Goal: Go to known website: Access a specific website the user already knows

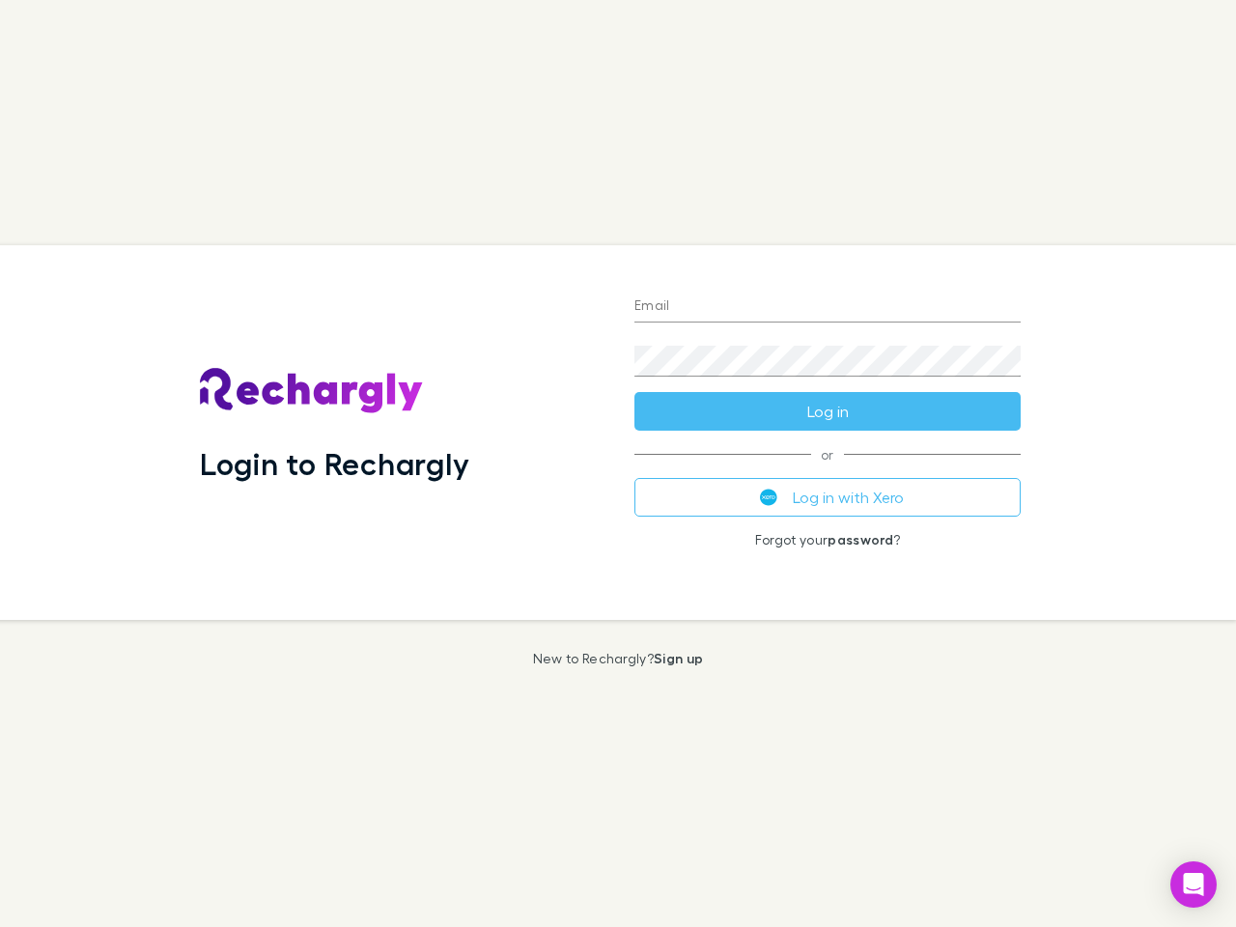
click at [618, 463] on div "Login to Rechargly" at bounding box center [401, 432] width 434 height 375
click at [827, 307] on input "Email" at bounding box center [827, 307] width 386 height 31
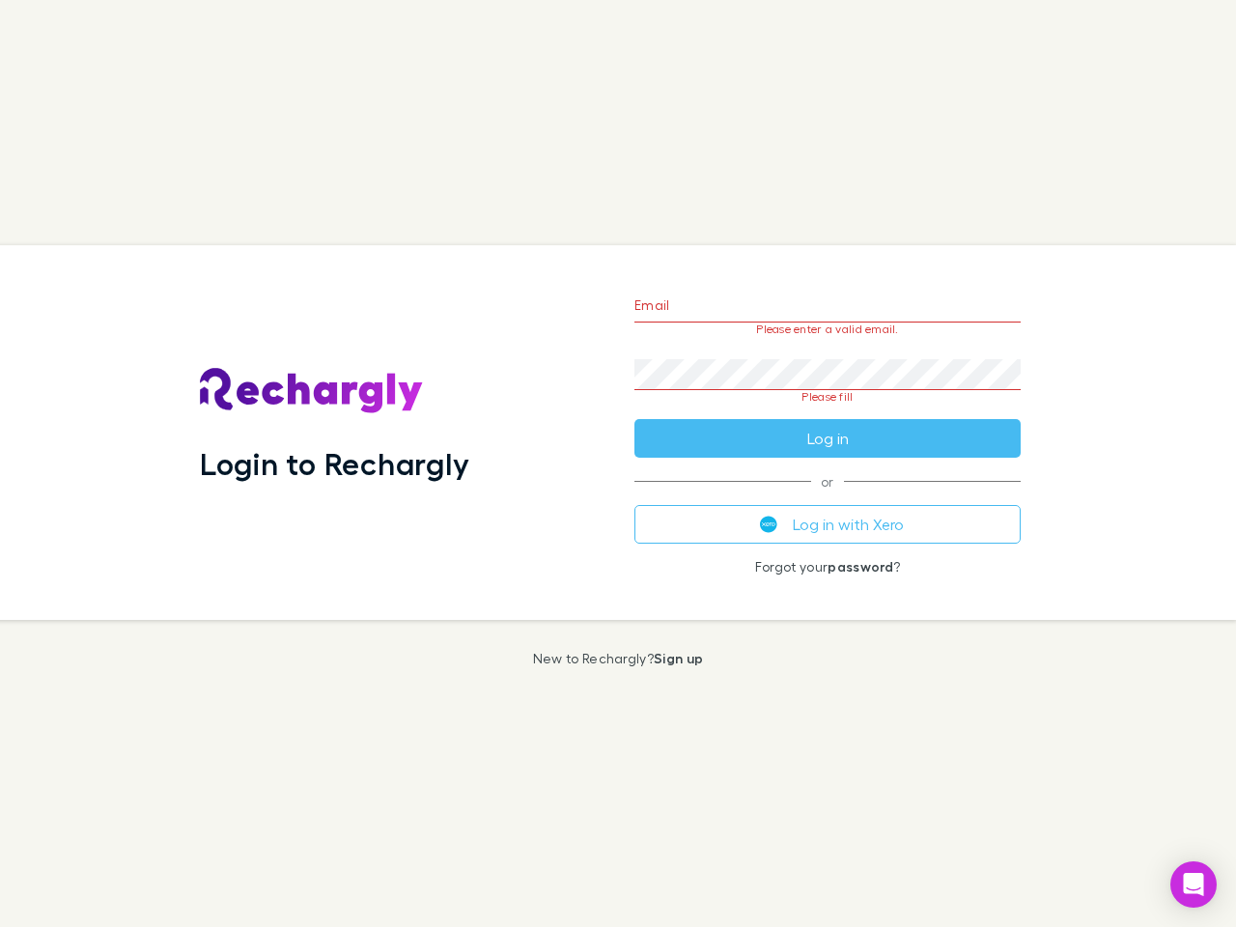
click at [827, 411] on form "Email Please enter a valid email. Password Please fill Log in" at bounding box center [827, 367] width 386 height 182
click at [827, 497] on div "Email Please enter a valid email. Password Please fill Log in or Log in with Xe…" at bounding box center [827, 432] width 417 height 375
click at [1193, 884] on icon "Open Intercom Messenger" at bounding box center [1194, 884] width 20 height 23
